Goal: Information Seeking & Learning: Learn about a topic

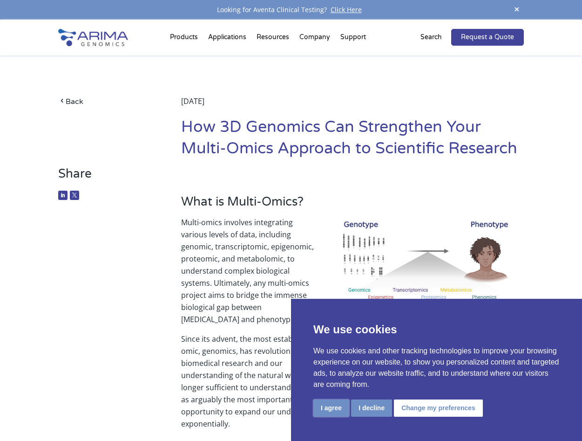
click at [338, 408] on button "I agree" at bounding box center [332, 407] width 36 height 17
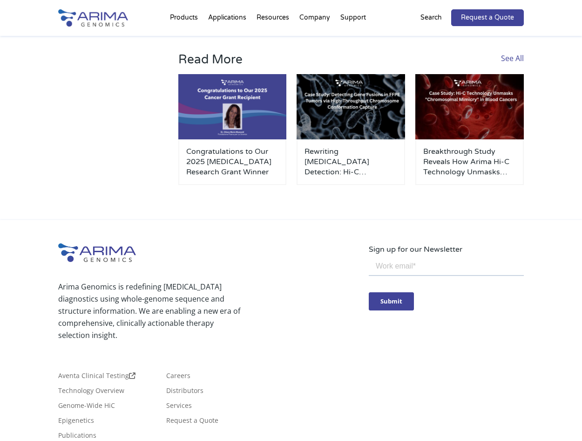
scroll to position [2719, 0]
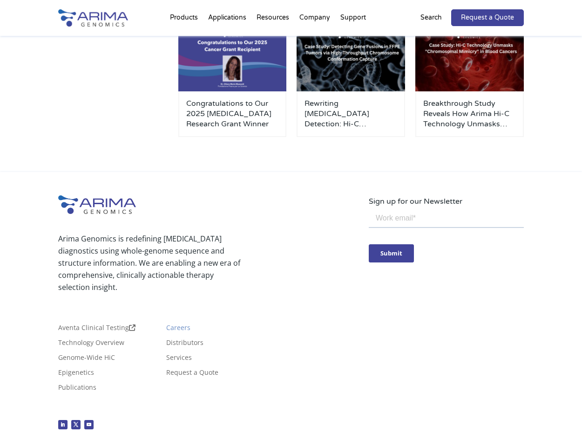
click at [171, 324] on link "Careers" at bounding box center [178, 329] width 24 height 10
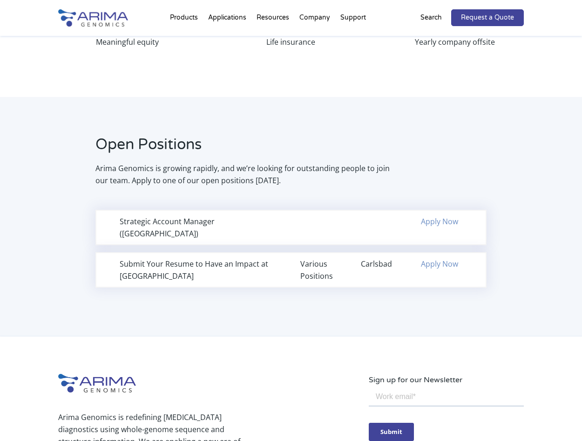
scroll to position [522, 0]
click at [234, 218] on div "Strategic Account Manager ([GEOGRAPHIC_DATA])" at bounding box center [201, 227] width 162 height 24
click at [167, 221] on div "Strategic Account Manager ([GEOGRAPHIC_DATA])" at bounding box center [201, 227] width 162 height 24
click at [150, 223] on div "Strategic Account Manager ([GEOGRAPHIC_DATA])" at bounding box center [201, 227] width 162 height 24
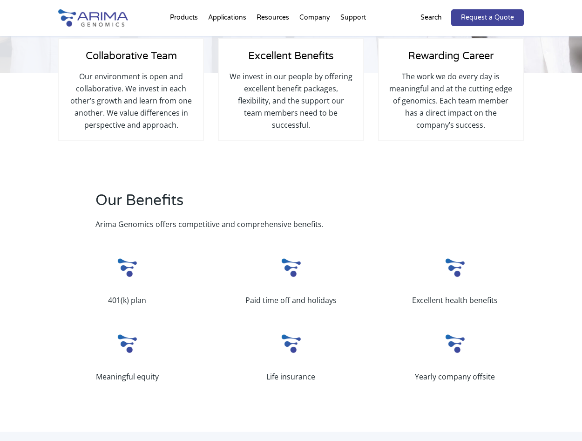
scroll to position [0, 0]
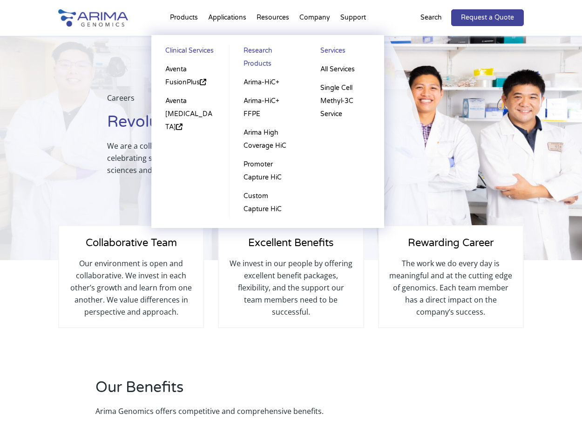
click at [185, 18] on li "Products Clinical Services Aventa FusionPlus Aventa [MEDICAL_DATA] Research Pro…" at bounding box center [184, 20] width 38 height 32
click at [252, 51] on link "Research Products" at bounding box center [268, 58] width 59 height 29
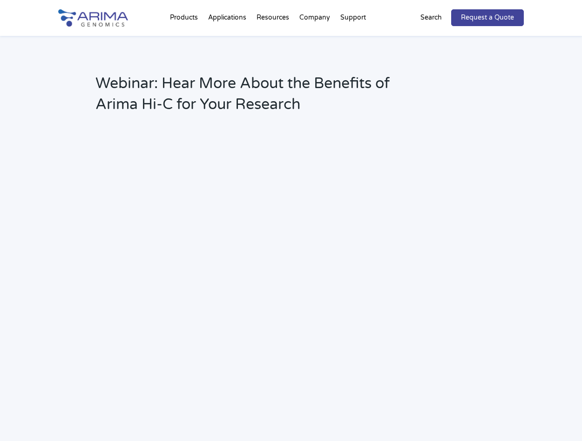
scroll to position [1305, 0]
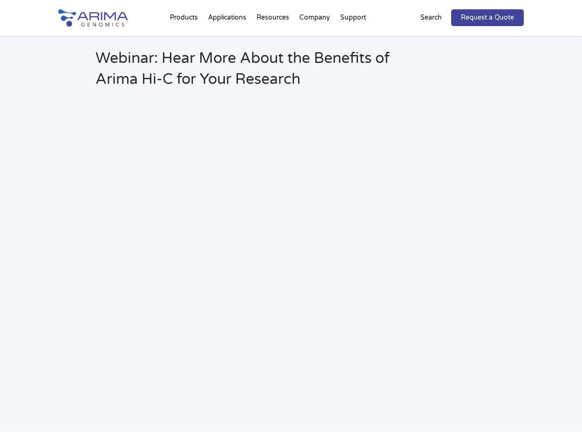
click at [107, 13] on img at bounding box center [93, 17] width 70 height 17
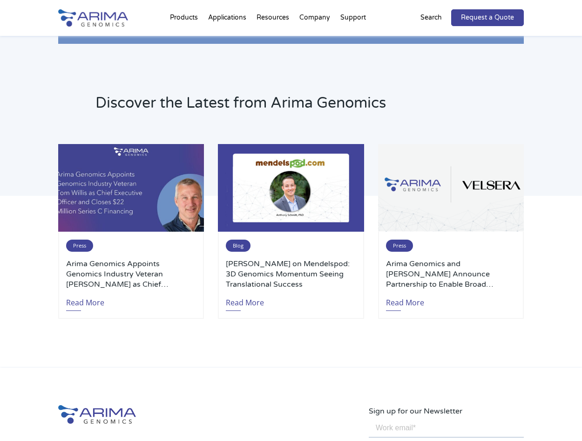
scroll to position [2132, 0]
